Goal: Transaction & Acquisition: Purchase product/service

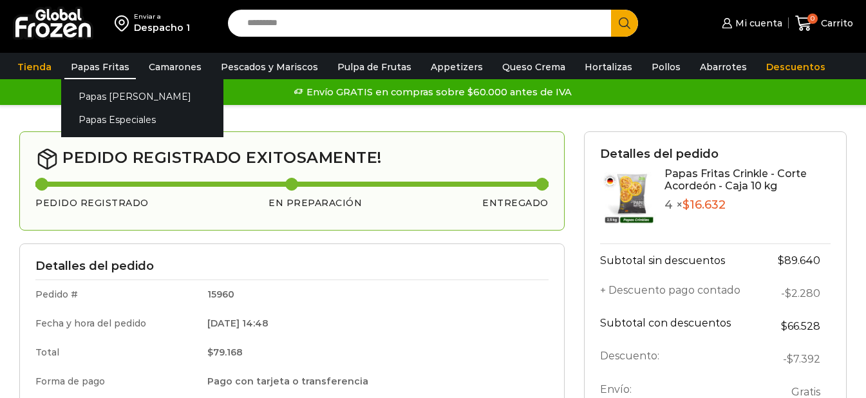
click at [107, 70] on link "Papas Fritas" at bounding box center [99, 67] width 71 height 24
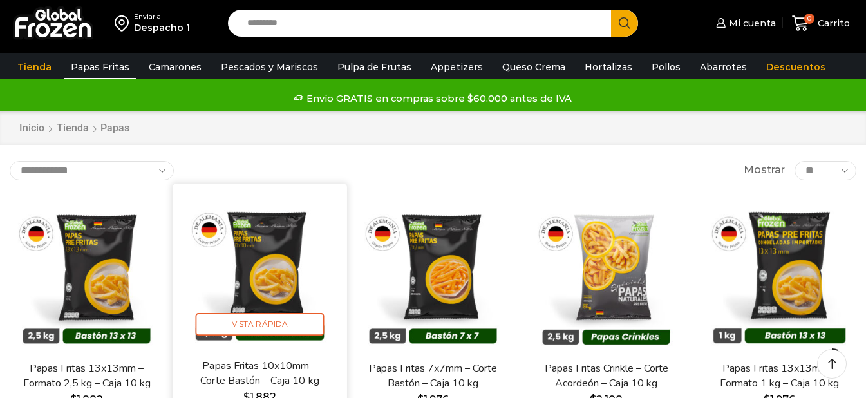
scroll to position [64, 0]
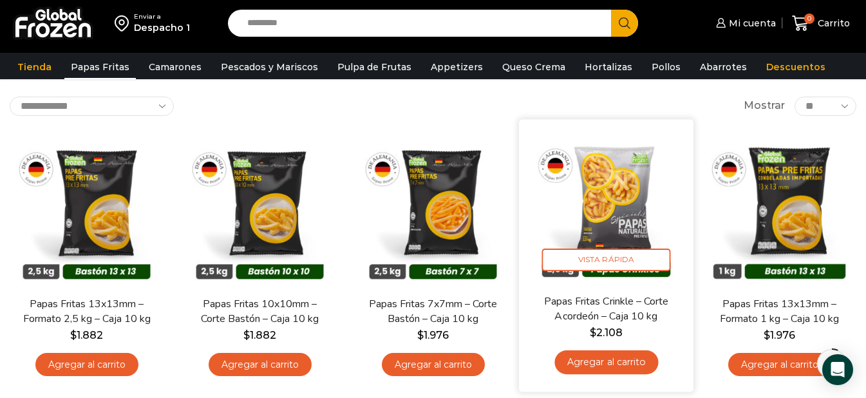
click at [613, 363] on link "Agregar al carrito" at bounding box center [606, 362] width 104 height 24
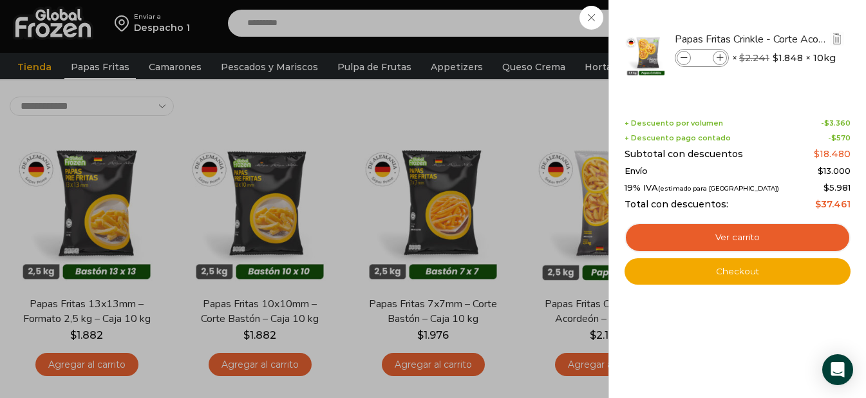
click at [721, 56] on icon at bounding box center [719, 58] width 7 height 7
type input "*"
click at [749, 239] on link "Ver carrito" at bounding box center [737, 238] width 226 height 30
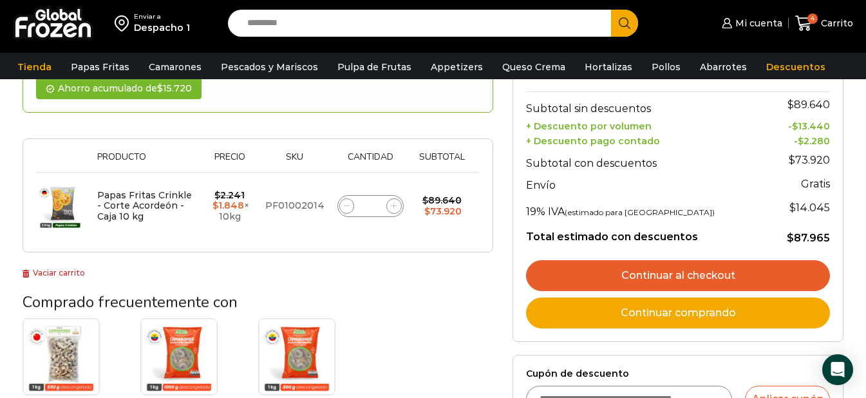
scroll to position [193, 0]
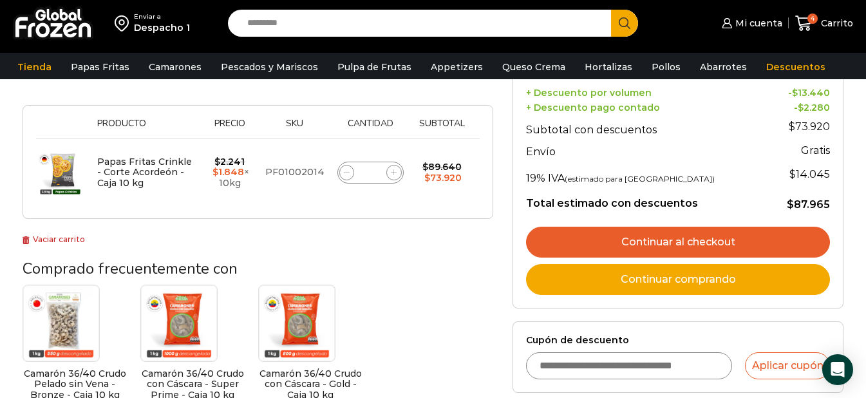
click at [705, 236] on link "Continuar al checkout" at bounding box center [678, 242] width 304 height 31
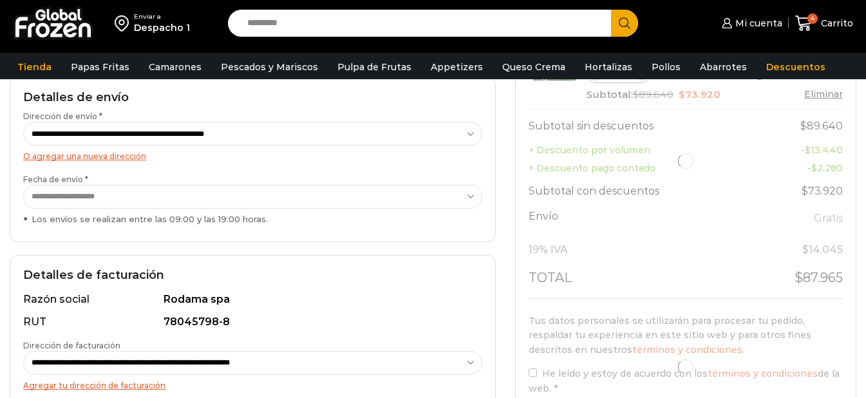
select select "*"
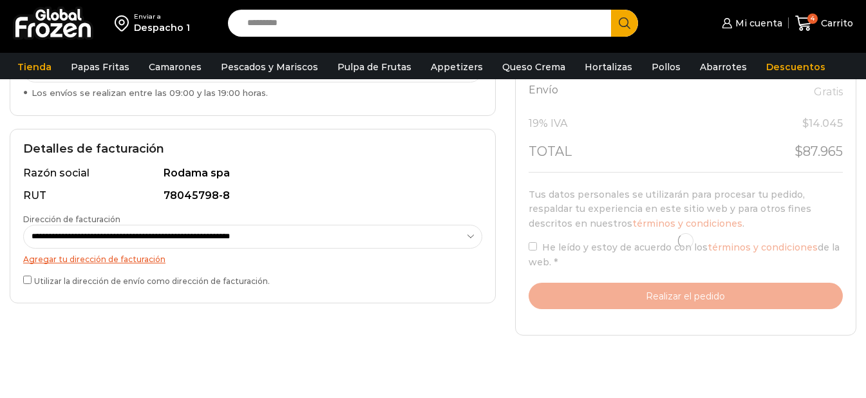
scroll to position [322, 0]
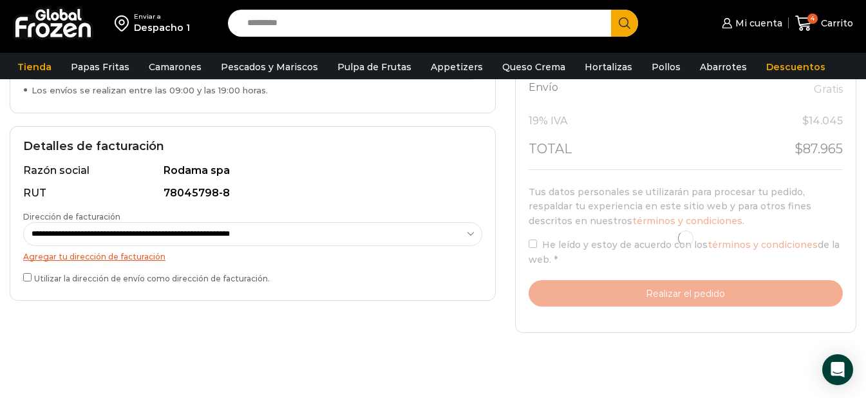
click at [532, 228] on div at bounding box center [685, 238] width 314 height 136
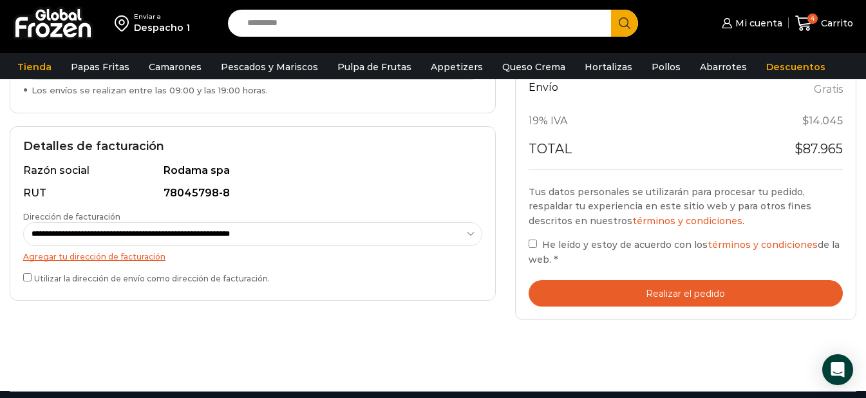
click at [528, 237] on label "He leído y estoy de acuerdo con los términos y condiciones de la web. *" at bounding box center [685, 252] width 314 height 30
click at [689, 280] on button "Realizar el pedido" at bounding box center [685, 293] width 314 height 26
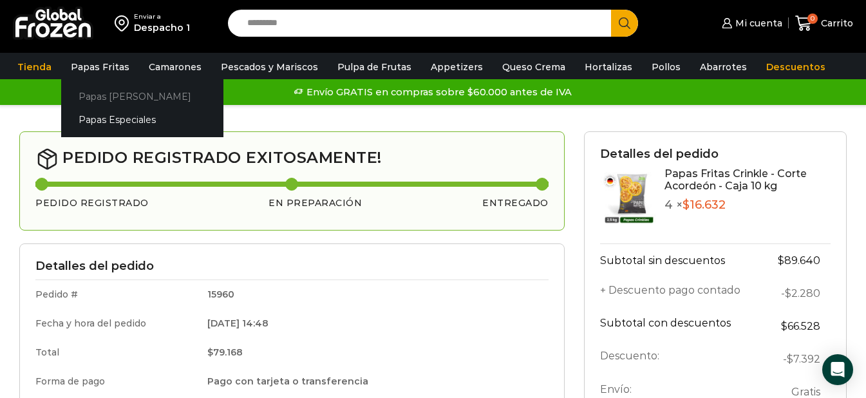
click at [112, 98] on link "Papas [PERSON_NAME]" at bounding box center [142, 96] width 162 height 24
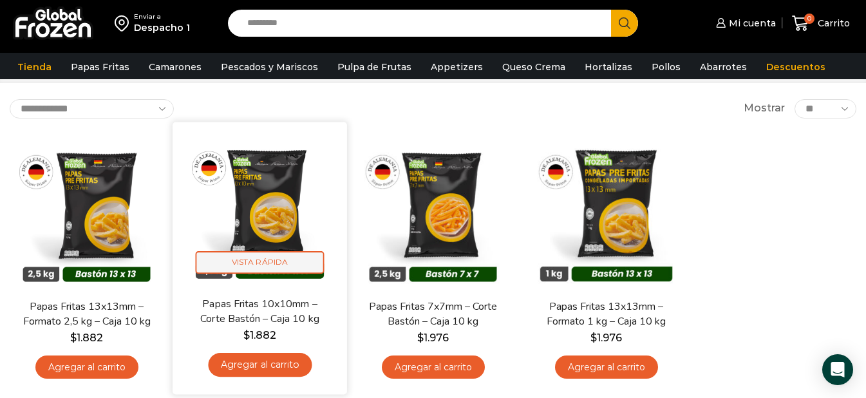
scroll to position [64, 0]
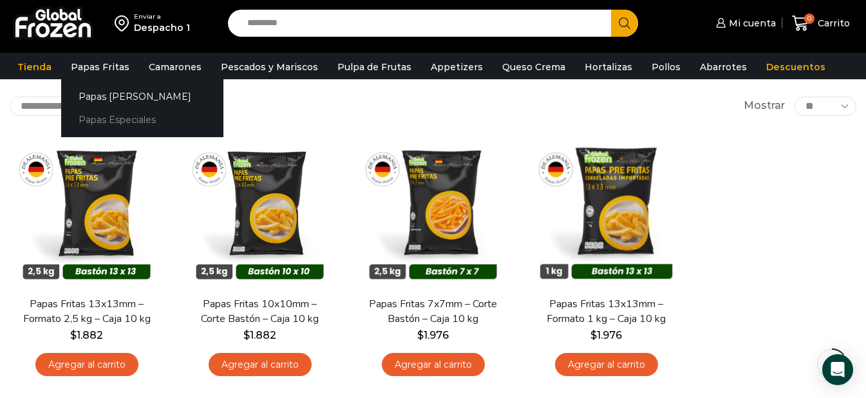
click at [121, 118] on link "Papas Especiales" at bounding box center [142, 120] width 162 height 24
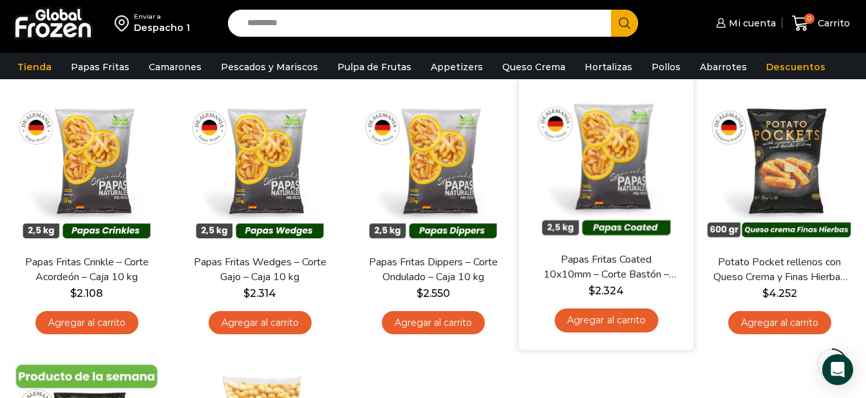
scroll to position [129, 0]
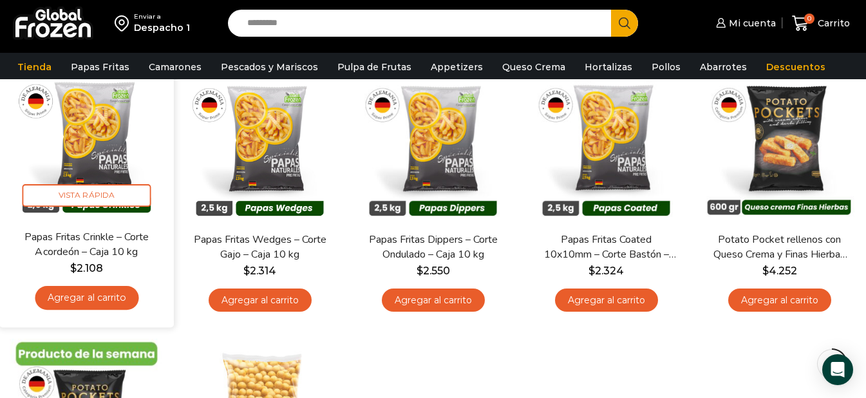
click at [98, 300] on link "Agregar al carrito" at bounding box center [87, 298] width 104 height 24
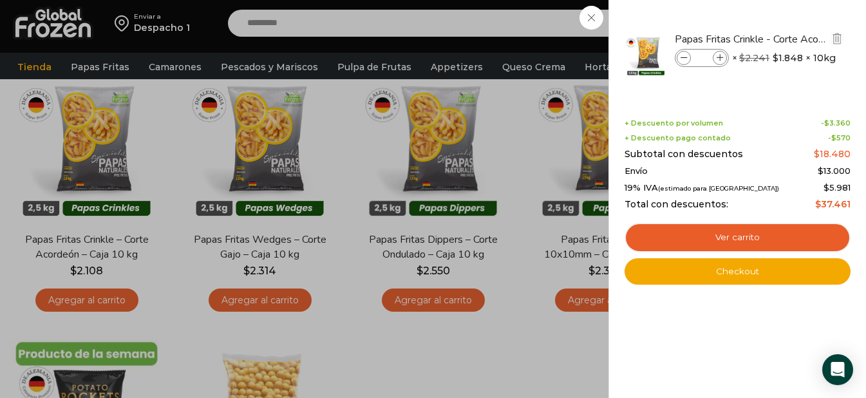
click at [720, 55] on icon at bounding box center [719, 58] width 7 height 7
type input "*"
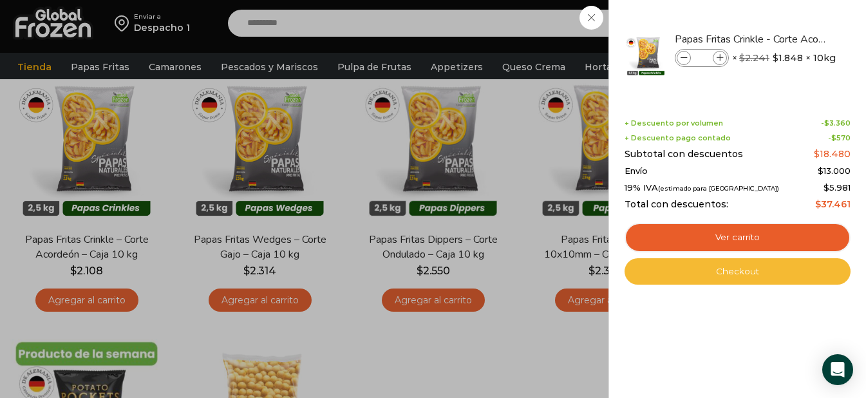
click at [745, 270] on link "Checkout" at bounding box center [737, 271] width 226 height 27
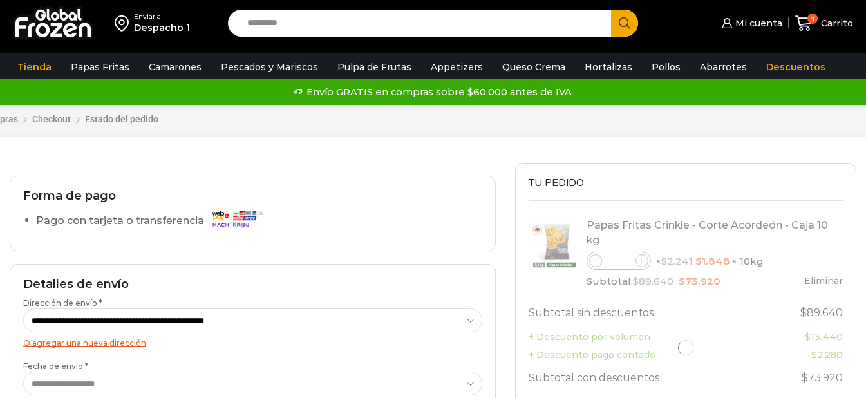
select select "*"
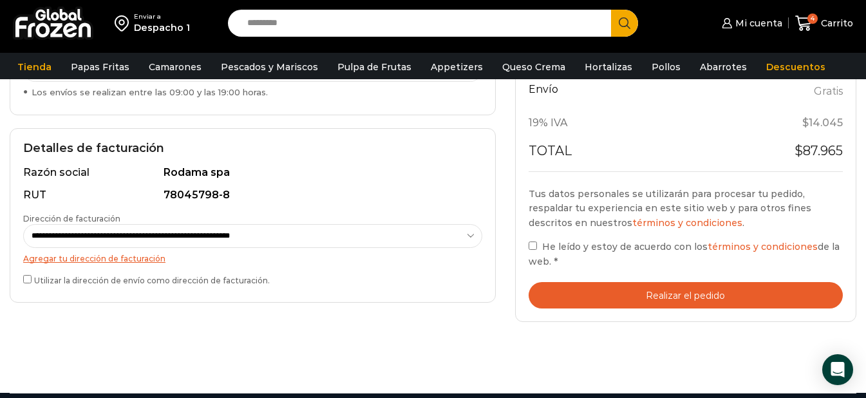
scroll to position [322, 0]
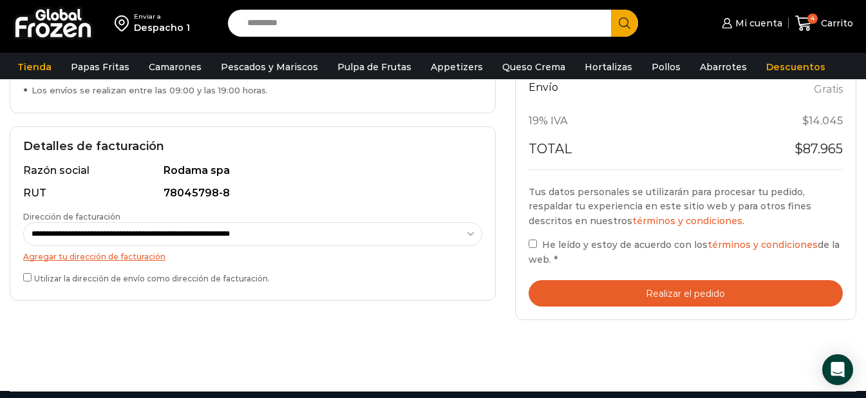
click at [538, 237] on label "He leído y estoy de acuerdo con los términos y condiciones de la web. *" at bounding box center [685, 252] width 314 height 30
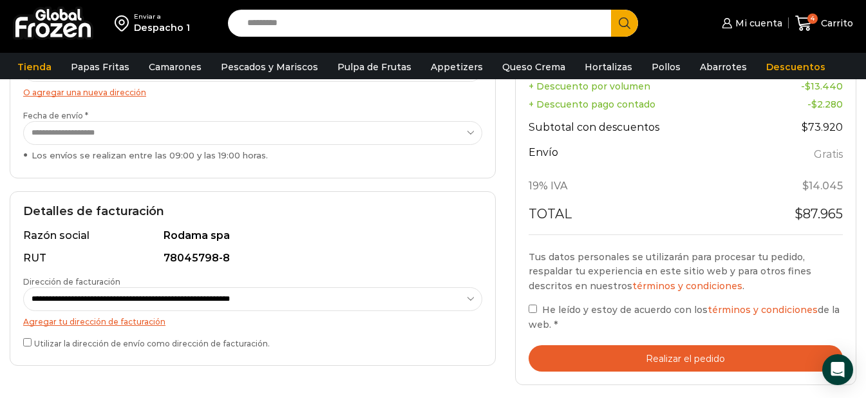
scroll to position [257, 0]
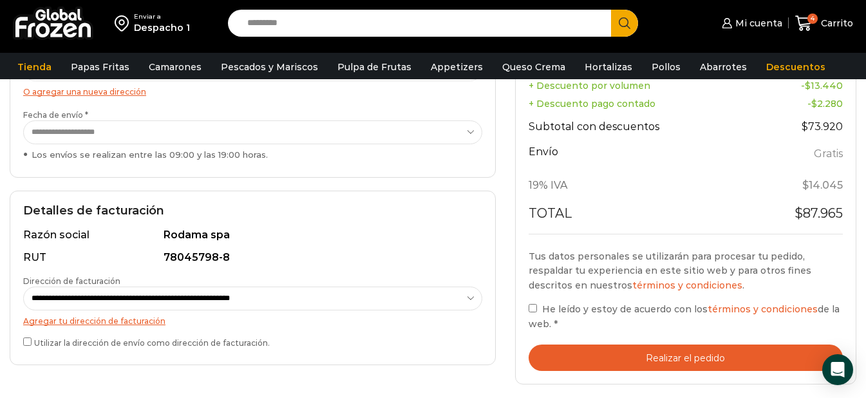
click at [692, 344] on button "Realizar el pedido" at bounding box center [685, 357] width 314 height 26
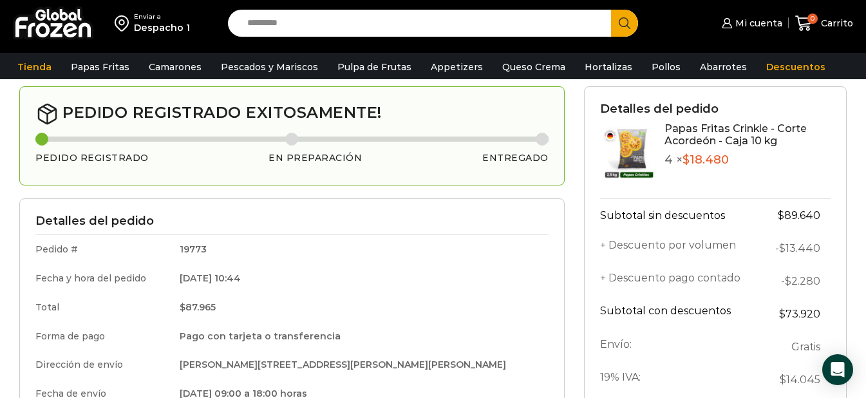
scroll to position [129, 0]
